Goal: Task Accomplishment & Management: Use online tool/utility

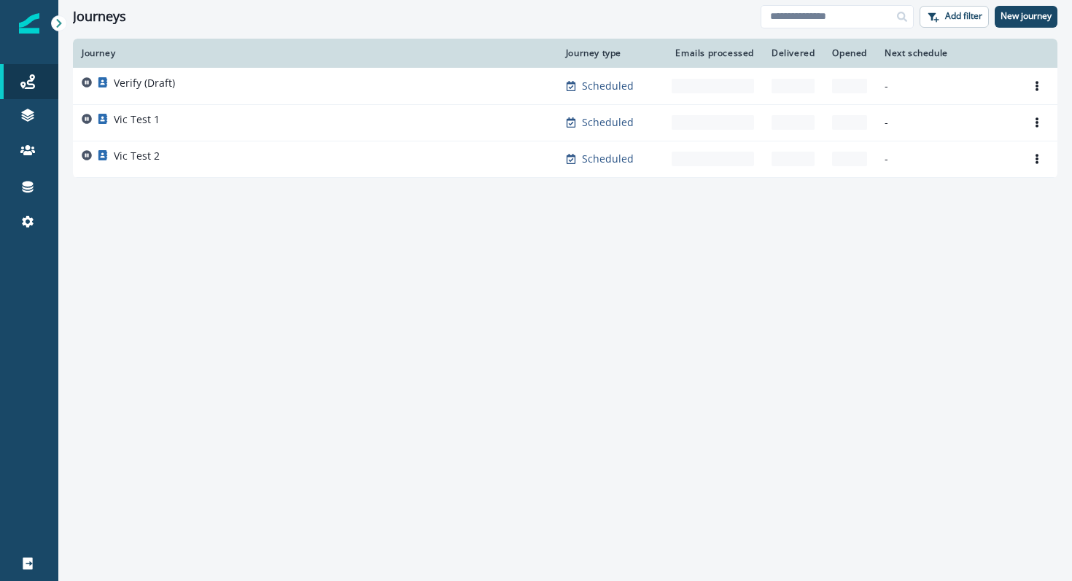
click at [797, 278] on div "Journey Journey type Emails processed Delivered Opened Next schedule Verify (Dr…" at bounding box center [564, 309] width 1013 height 541
click at [817, 234] on div "Journey Journey type Emails processed Delivered Opened Next schedule Verify (Dr…" at bounding box center [564, 309] width 1013 height 541
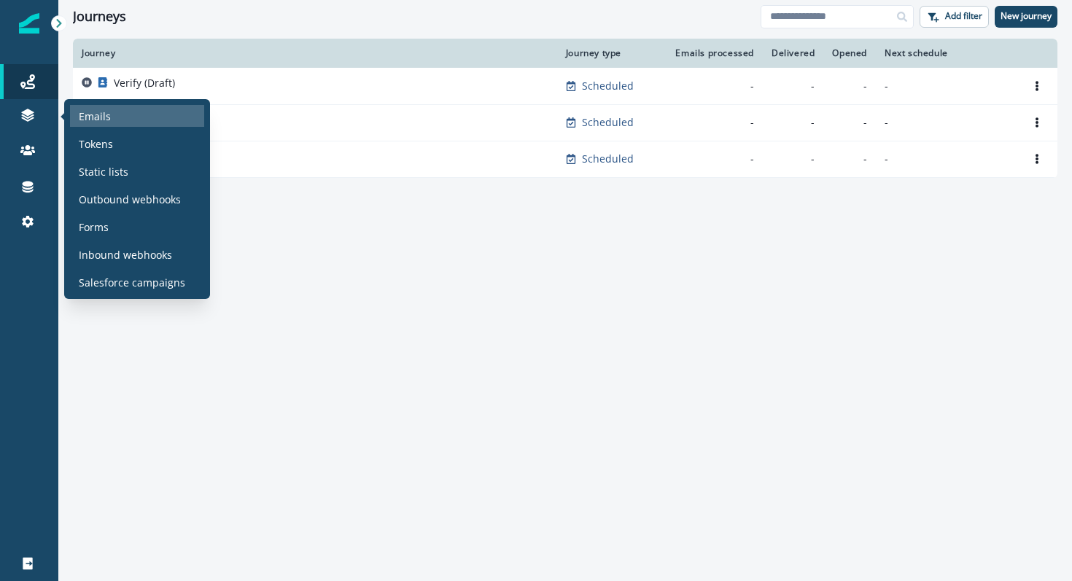
click at [90, 117] on p "Emails" at bounding box center [95, 116] width 32 height 15
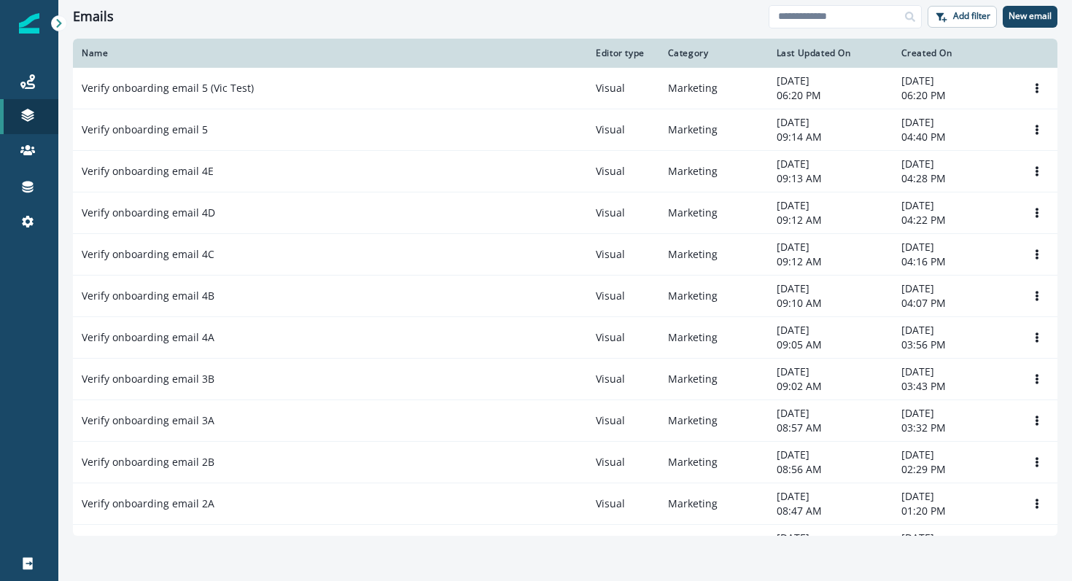
click at [231, 35] on div "Clear" at bounding box center [564, 36] width 1013 height 6
click at [19, 87] on div "Journeys" at bounding box center [29, 81] width 47 height 17
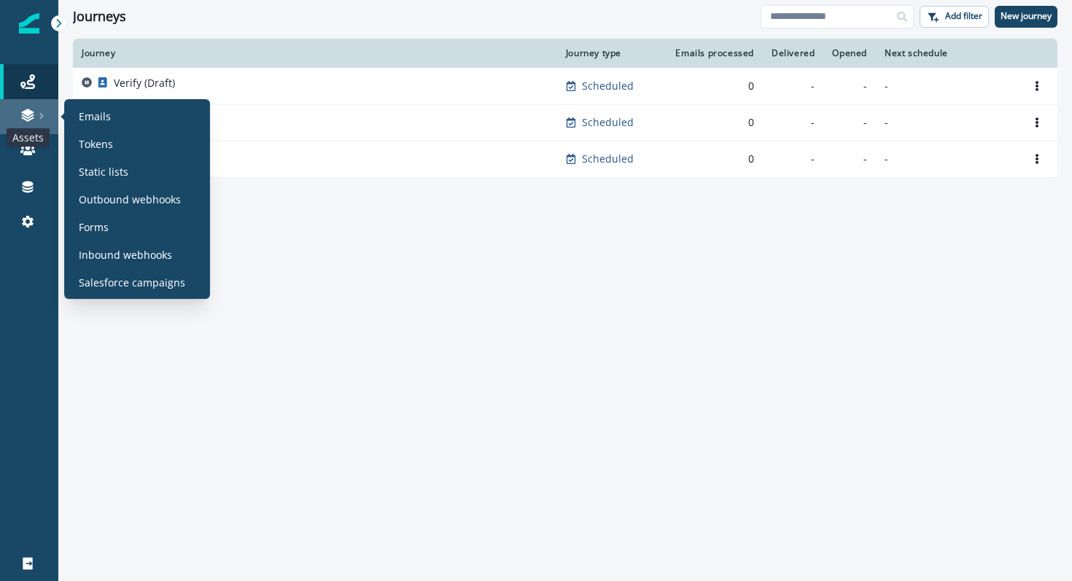
click at [20, 109] on icon at bounding box center [27, 115] width 15 height 15
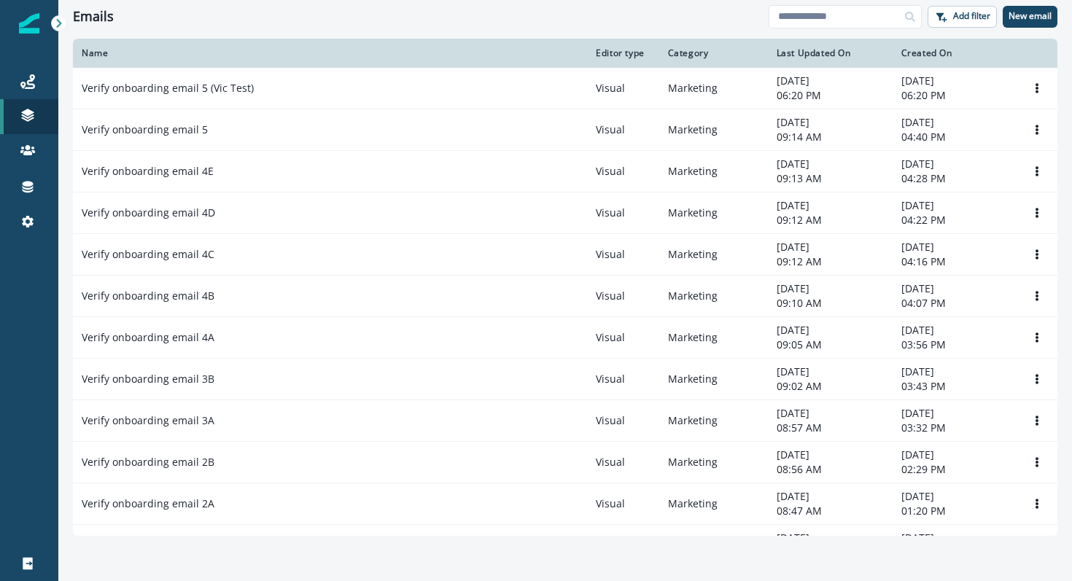
click at [364, 19] on div "Emails" at bounding box center [421, 17] width 696 height 16
click at [1037, 18] on p "New email" at bounding box center [1029, 16] width 43 height 10
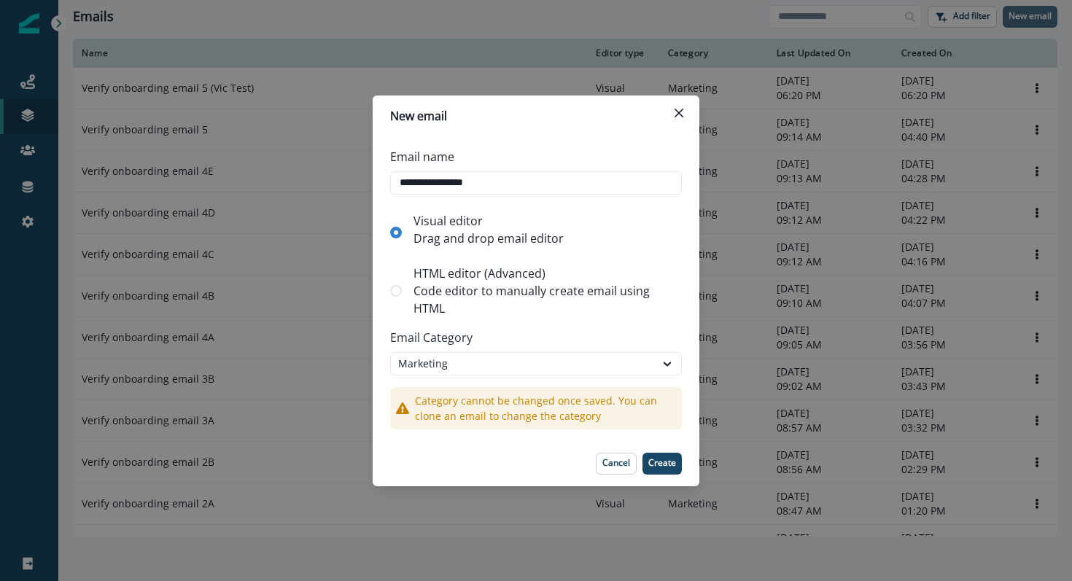
type input "**********"
click at [666, 458] on p "Create" at bounding box center [662, 463] width 28 height 10
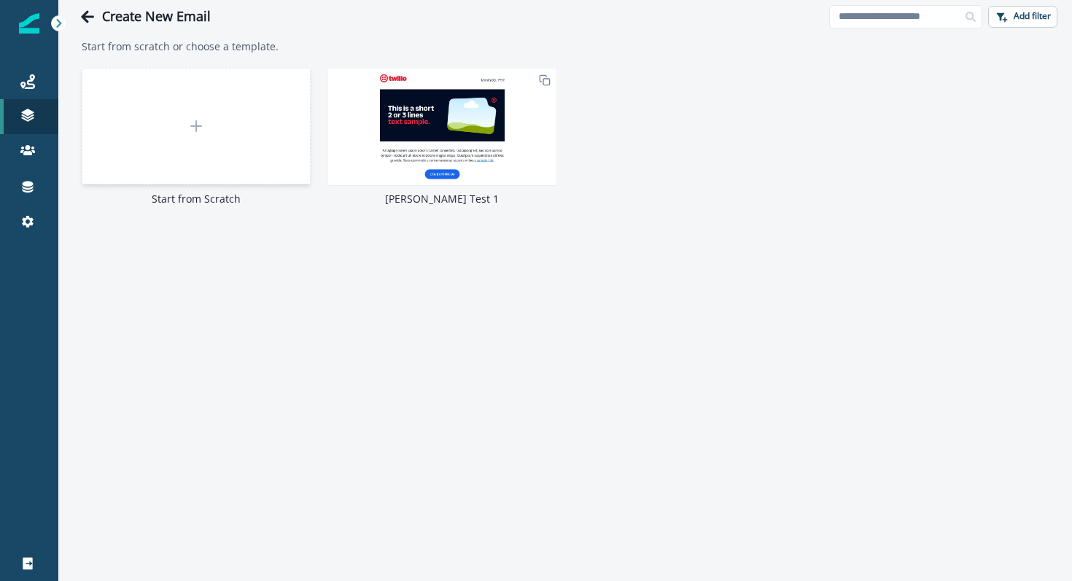
click at [276, 133] on div at bounding box center [196, 126] width 229 height 117
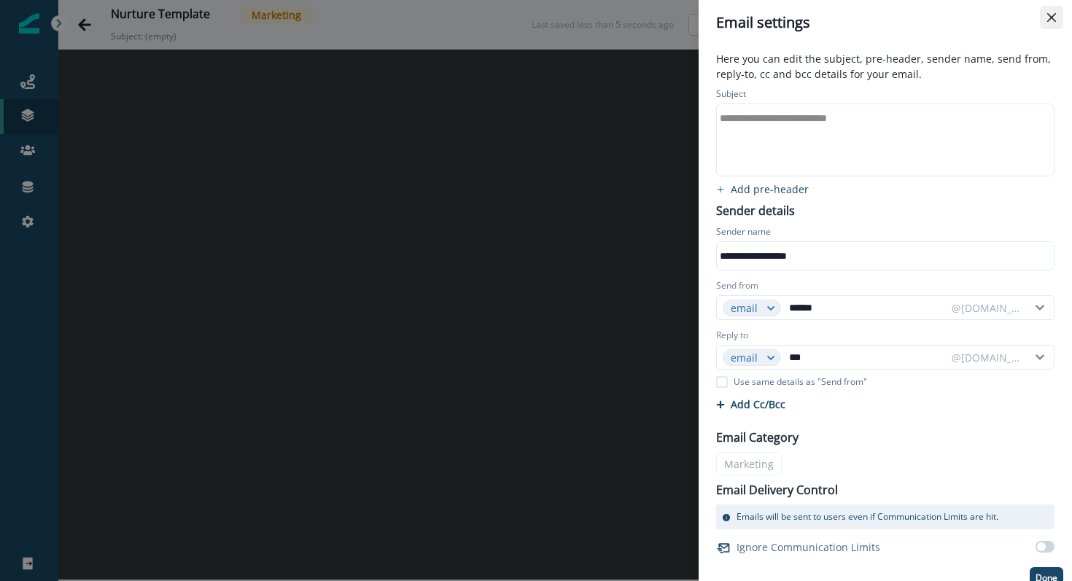
click at [1049, 23] on button "Close" at bounding box center [1051, 17] width 23 height 23
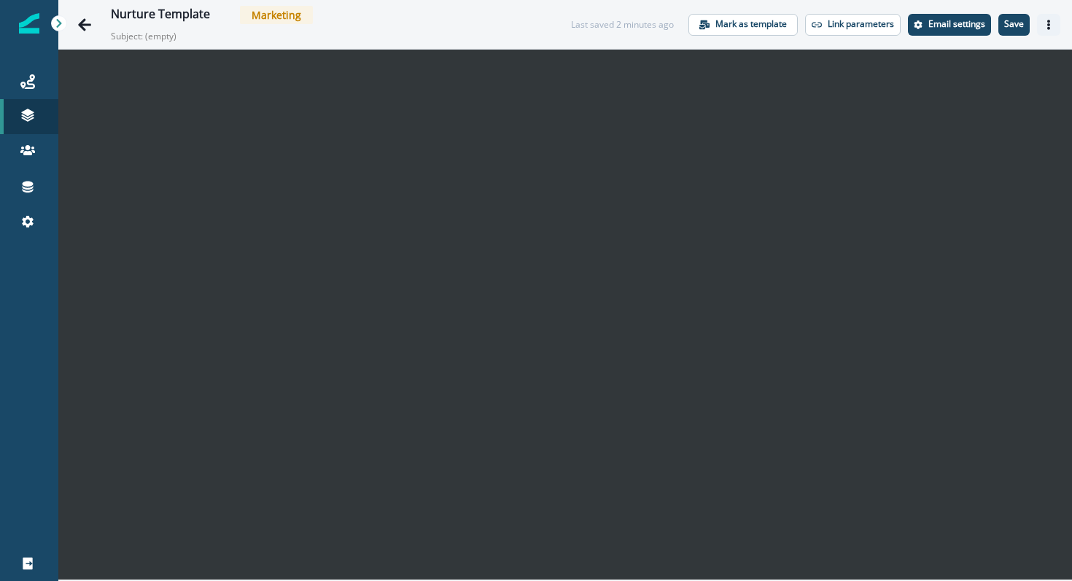
click at [1040, 25] on button "Actions" at bounding box center [1048, 25] width 23 height 22
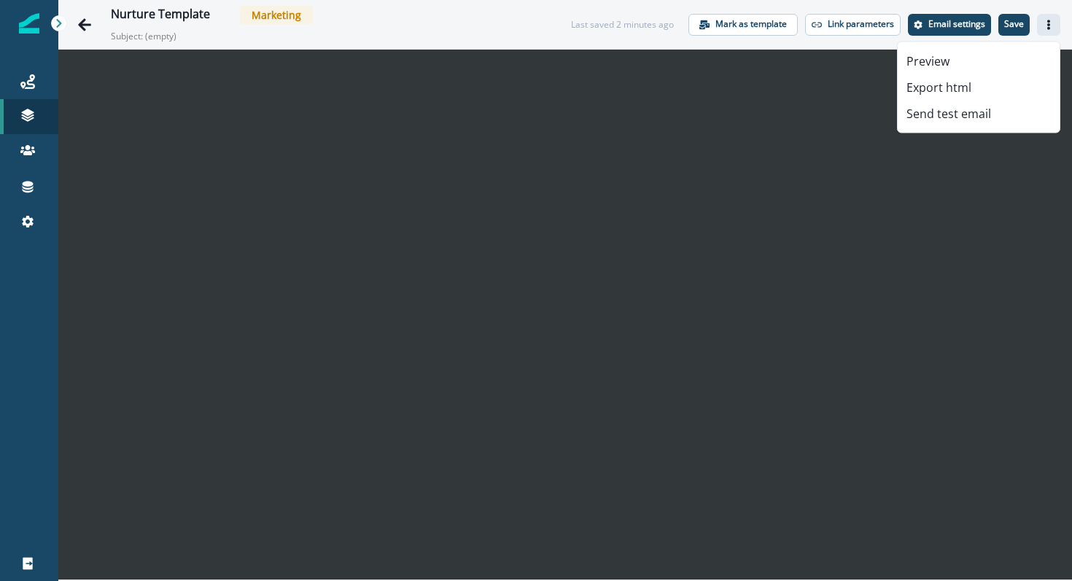
click at [1040, 25] on button "Actions" at bounding box center [1048, 25] width 23 height 22
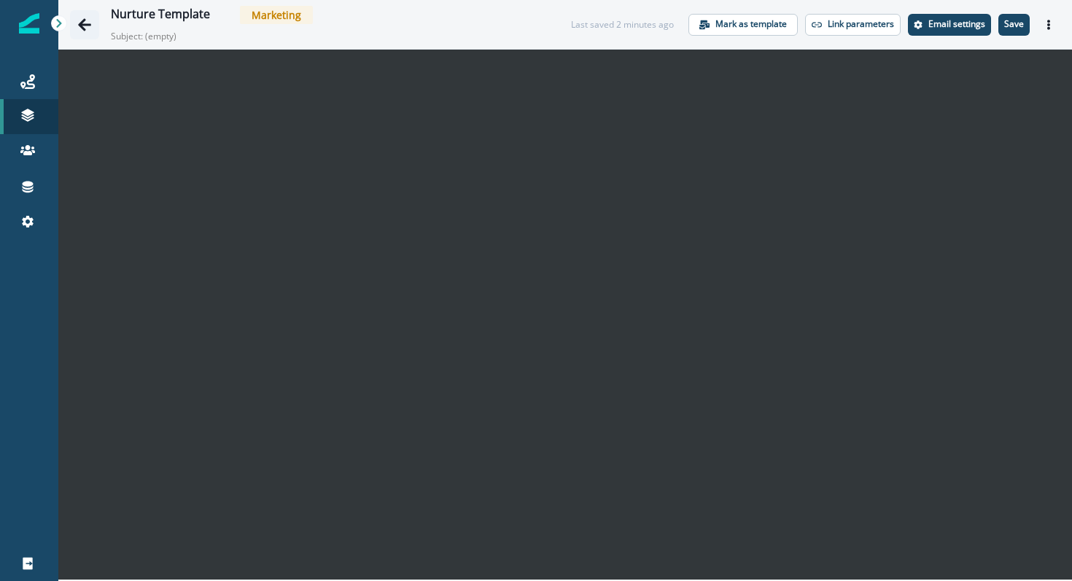
click at [85, 29] on icon "Go back" at bounding box center [84, 24] width 13 height 12
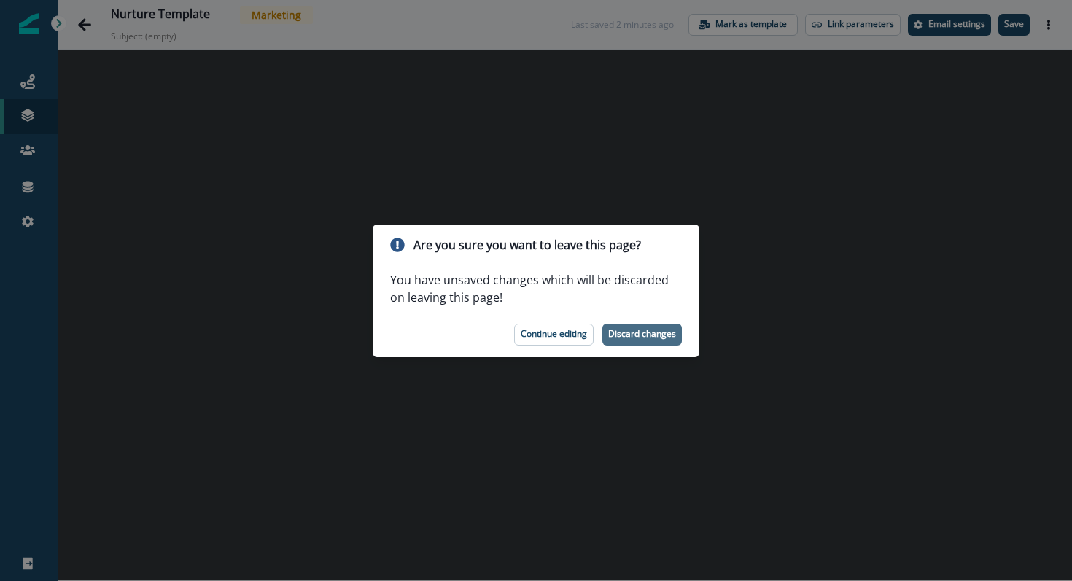
click at [652, 332] on p "Discard changes" at bounding box center [642, 334] width 68 height 10
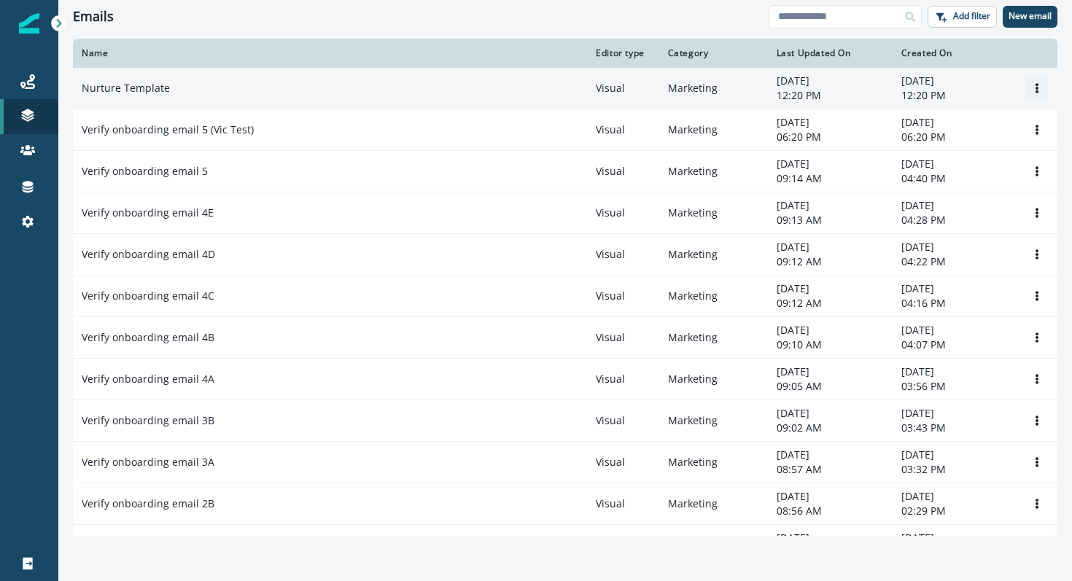
click at [1038, 90] on icon "Options" at bounding box center [1037, 88] width 10 height 10
click at [968, 168] on button "Remove" at bounding box center [967, 170] width 162 height 23
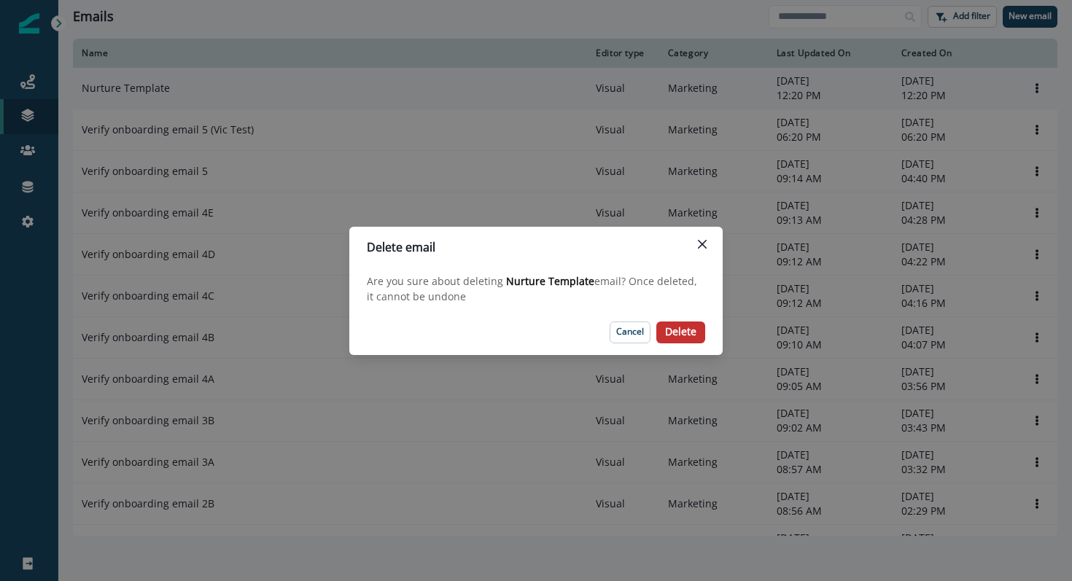
click at [698, 335] on button "Delete" at bounding box center [680, 333] width 49 height 22
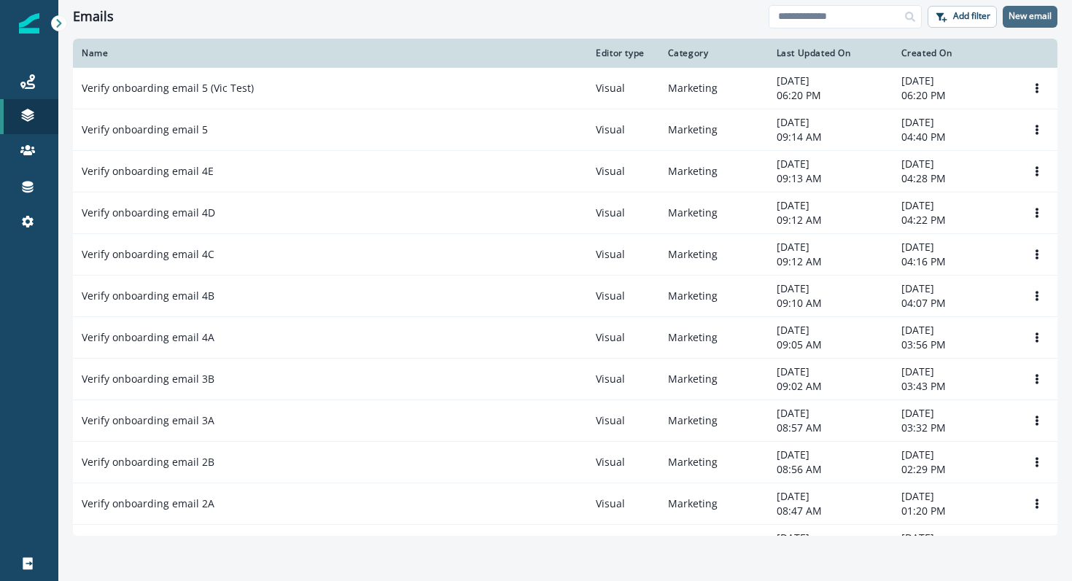
click at [1035, 18] on p "New email" at bounding box center [1029, 16] width 43 height 10
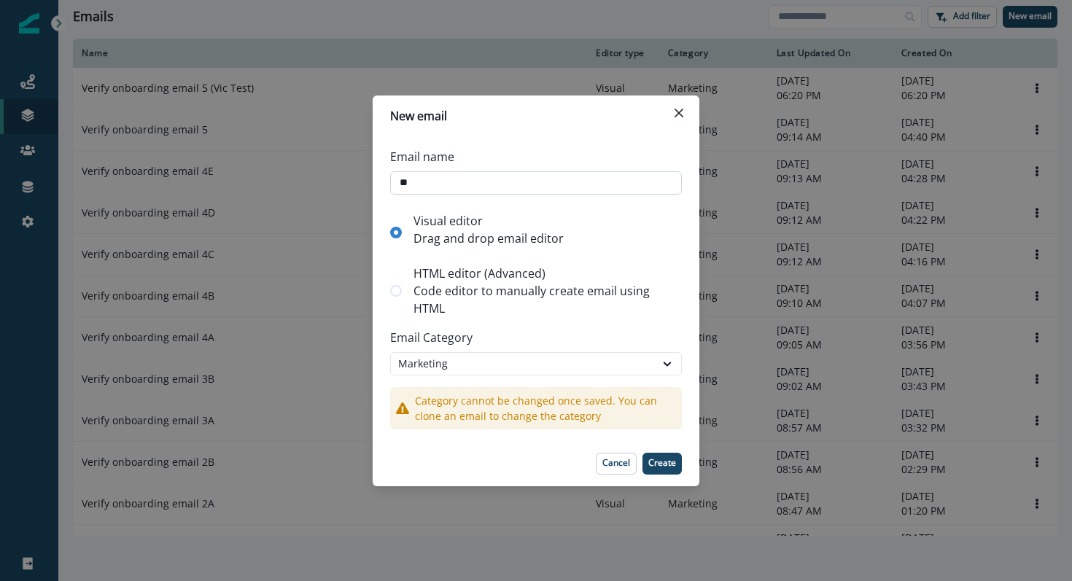
type input "**********"
click at [661, 465] on p "Create" at bounding box center [662, 463] width 28 height 10
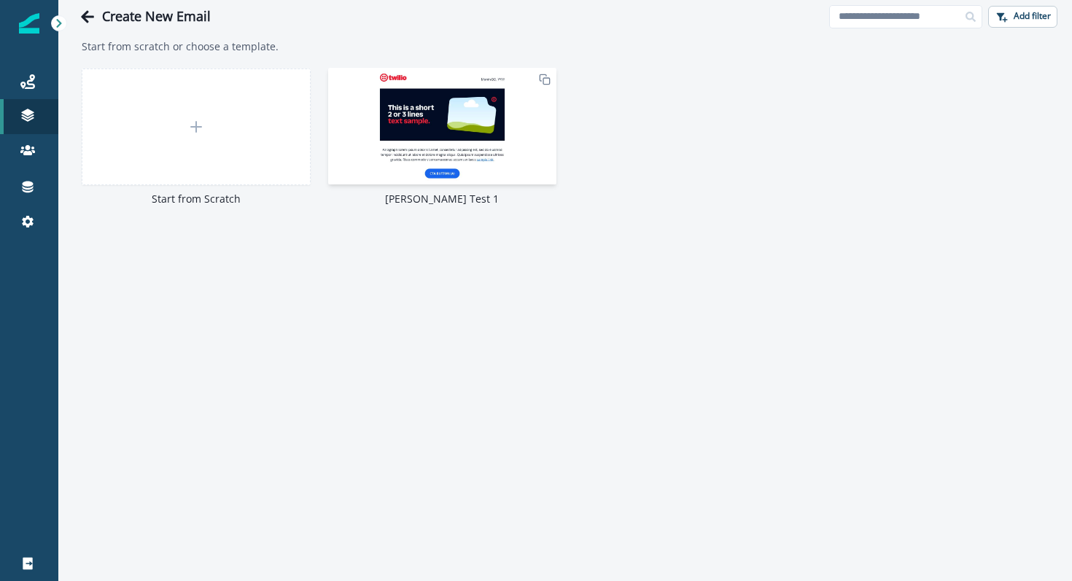
click at [474, 131] on img at bounding box center [442, 191] width 229 height 246
